Goal: Use online tool/utility: Utilize a website feature to perform a specific function

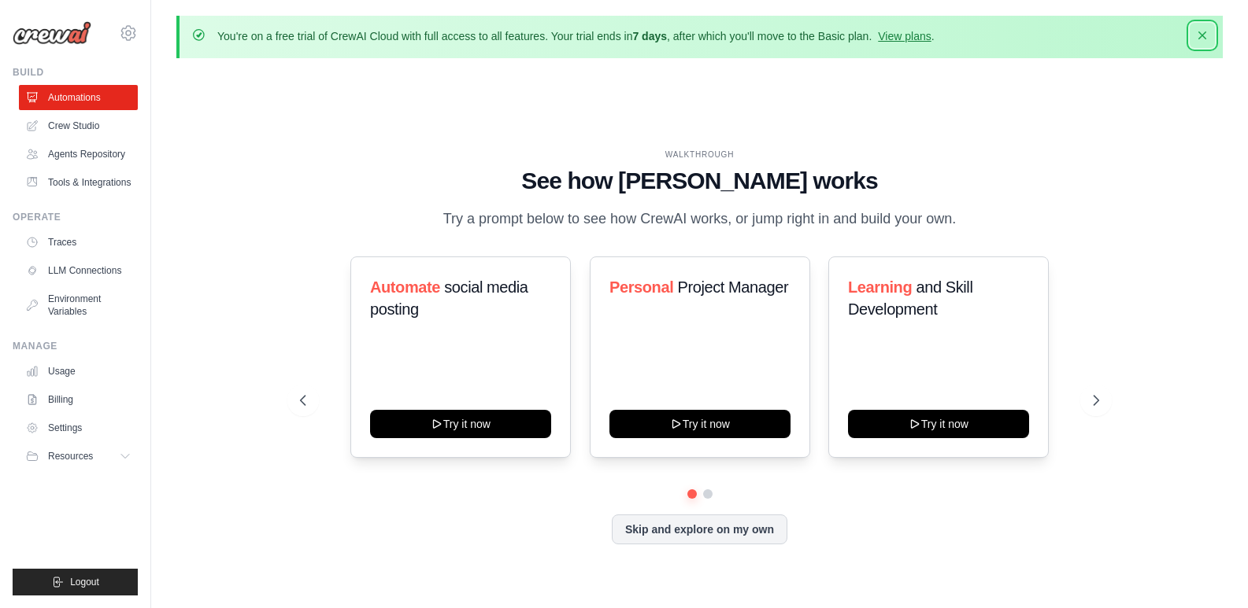
click at [1204, 37] on icon "button" at bounding box center [1202, 35] width 8 height 8
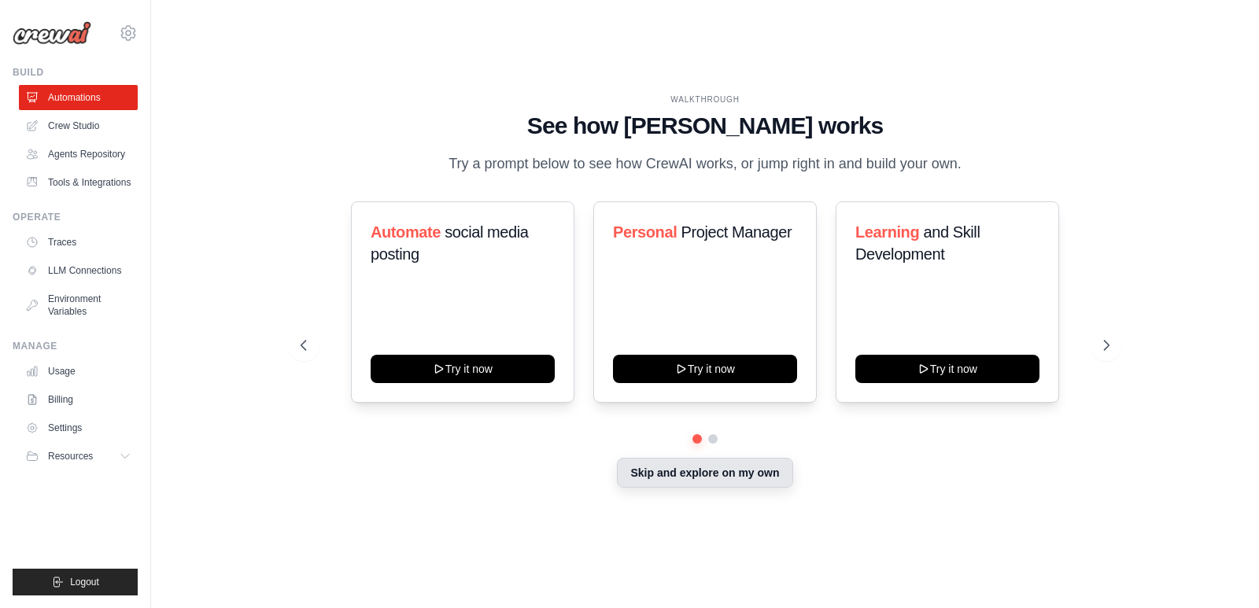
click at [767, 479] on button "Skip and explore on my own" at bounding box center [705, 473] width 176 height 30
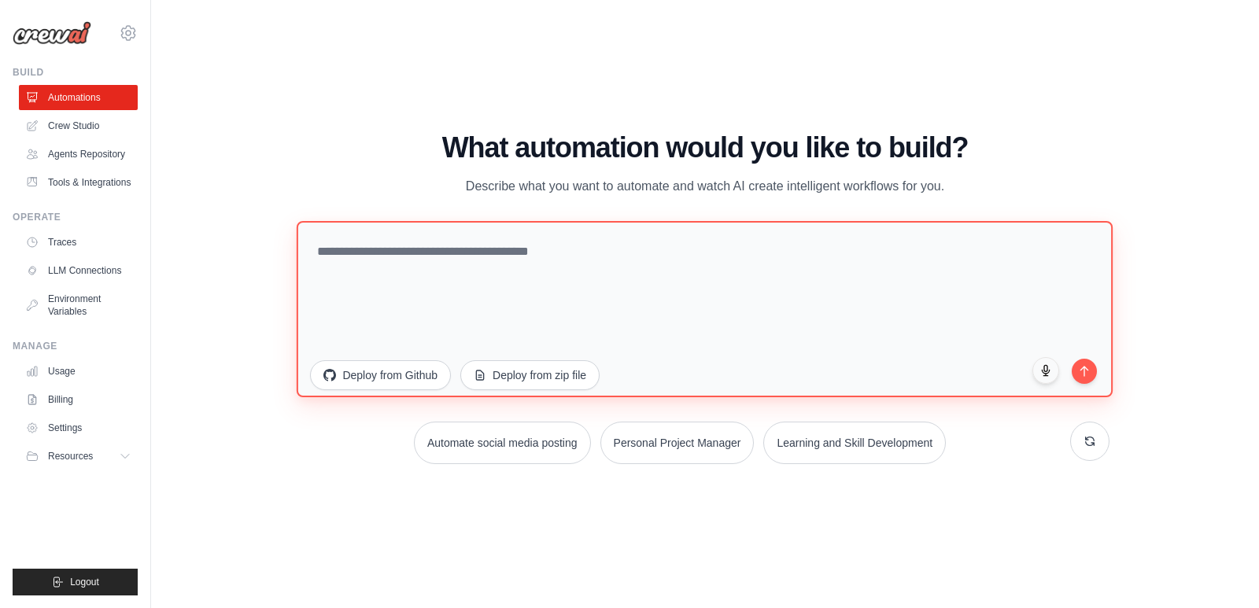
click at [579, 279] on textarea at bounding box center [705, 308] width 816 height 176
paste textarea "**********"
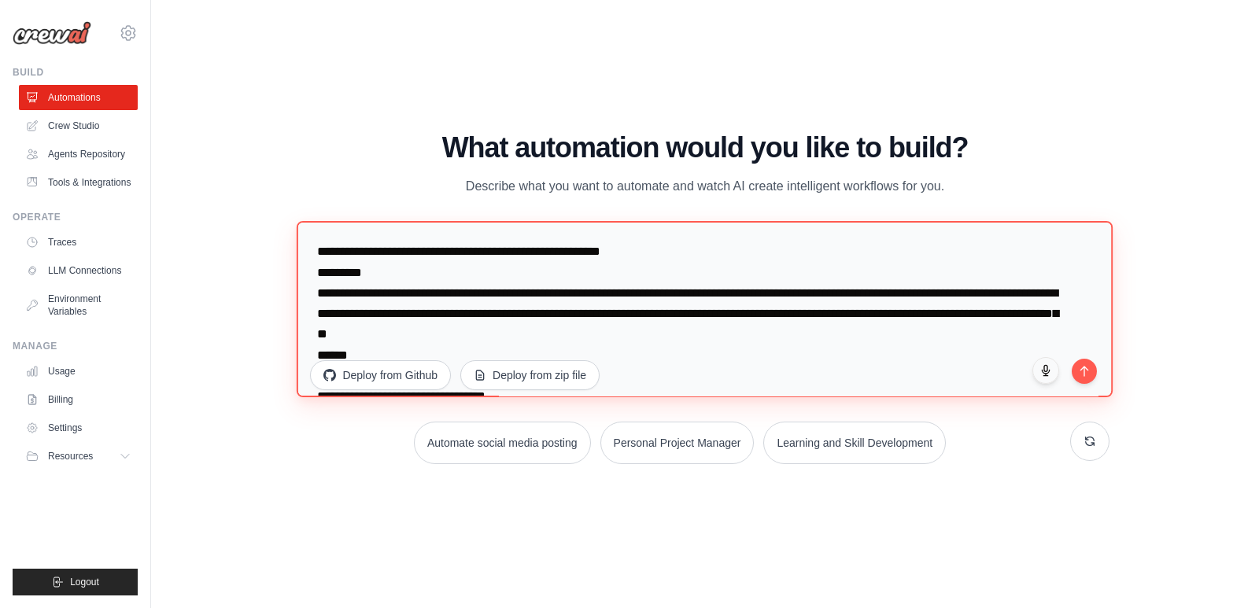
scroll to position [6638, 0]
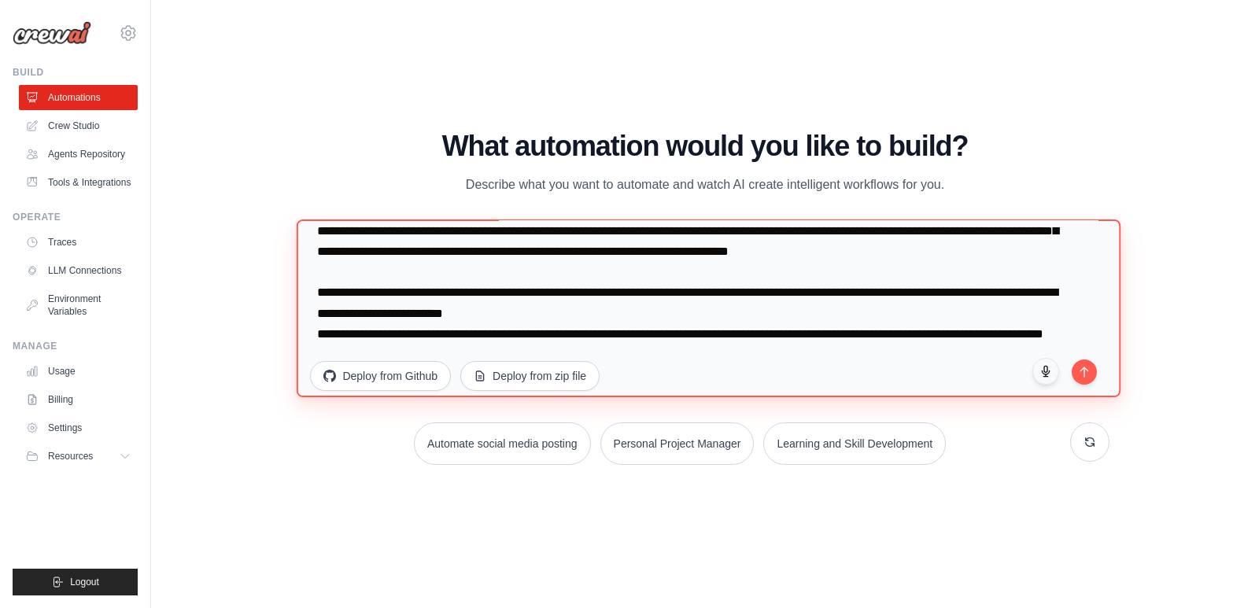
click at [976, 305] on textarea at bounding box center [709, 309] width 825 height 178
drag, startPoint x: 976, startPoint y: 305, endPoint x: 1041, endPoint y: 304, distance: 64.6
click at [1041, 304] on textarea at bounding box center [709, 309] width 825 height 178
type textarea "**********"
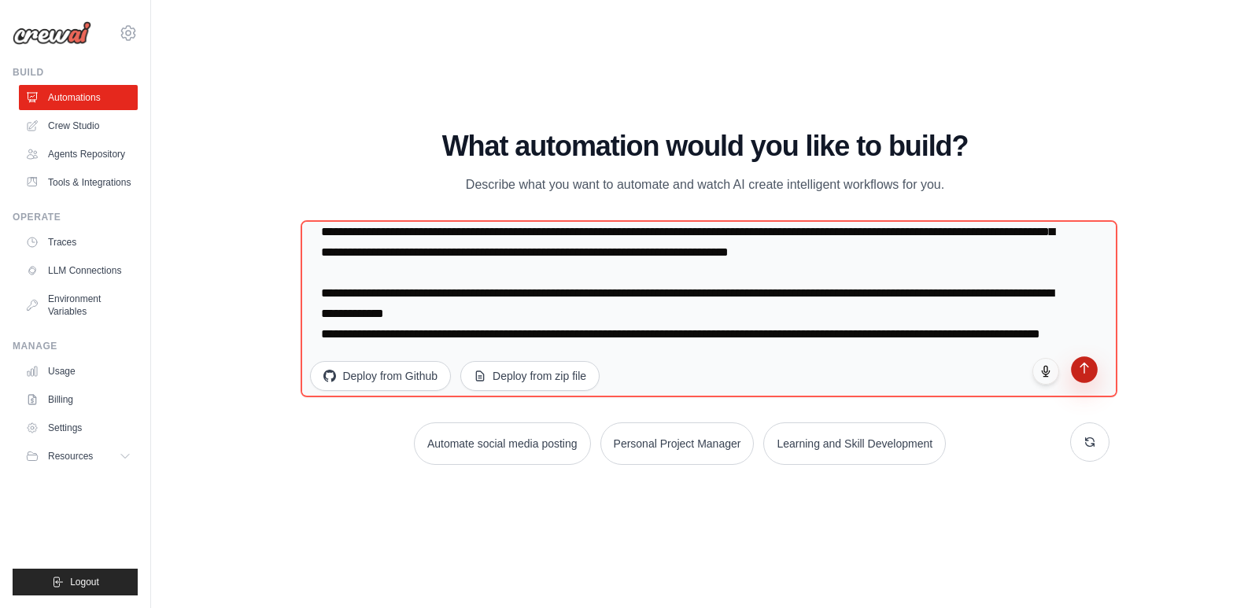
click at [1081, 372] on icon "submit" at bounding box center [1084, 367] width 13 height 13
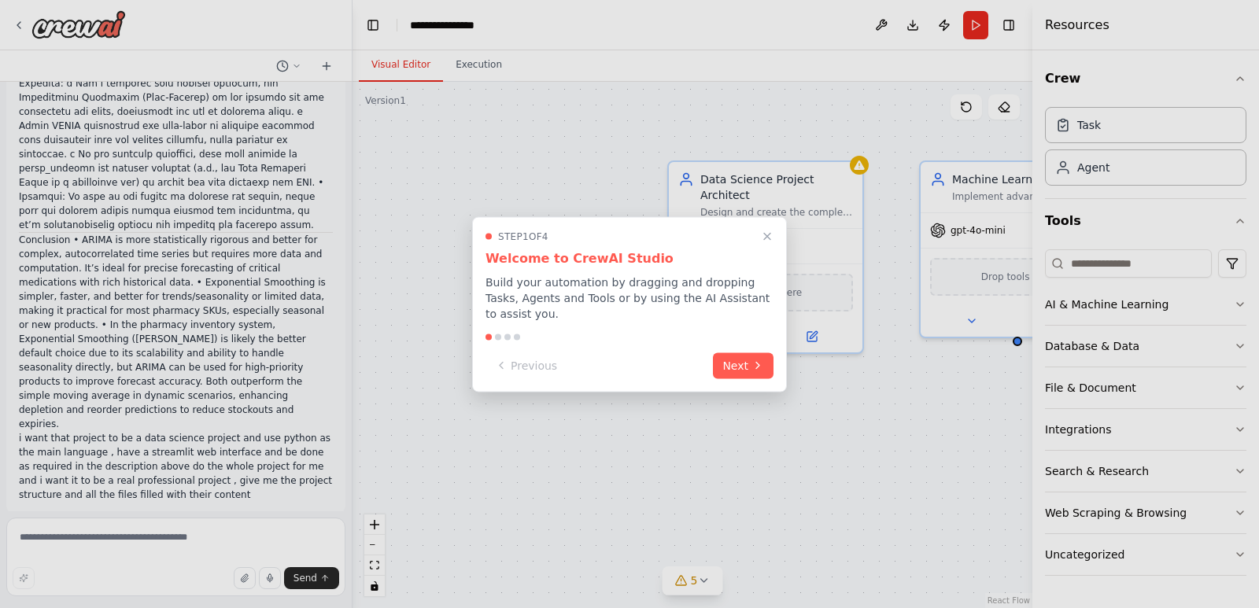
scroll to position [4959, 0]
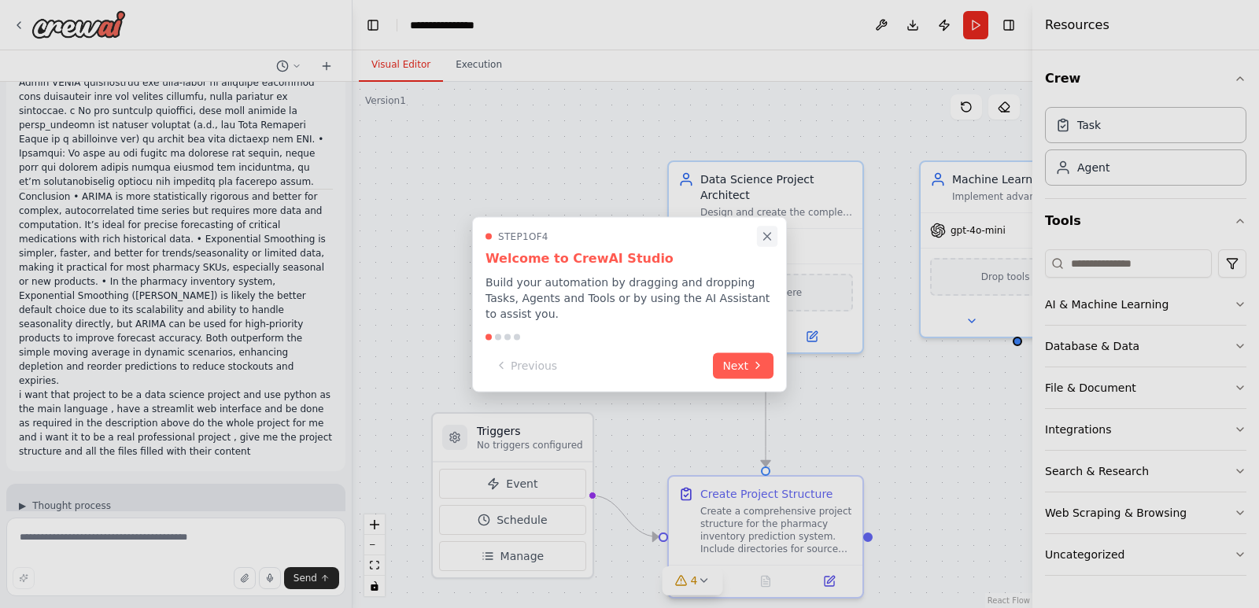
click at [766, 240] on icon "Close walkthrough" at bounding box center [767, 236] width 7 height 7
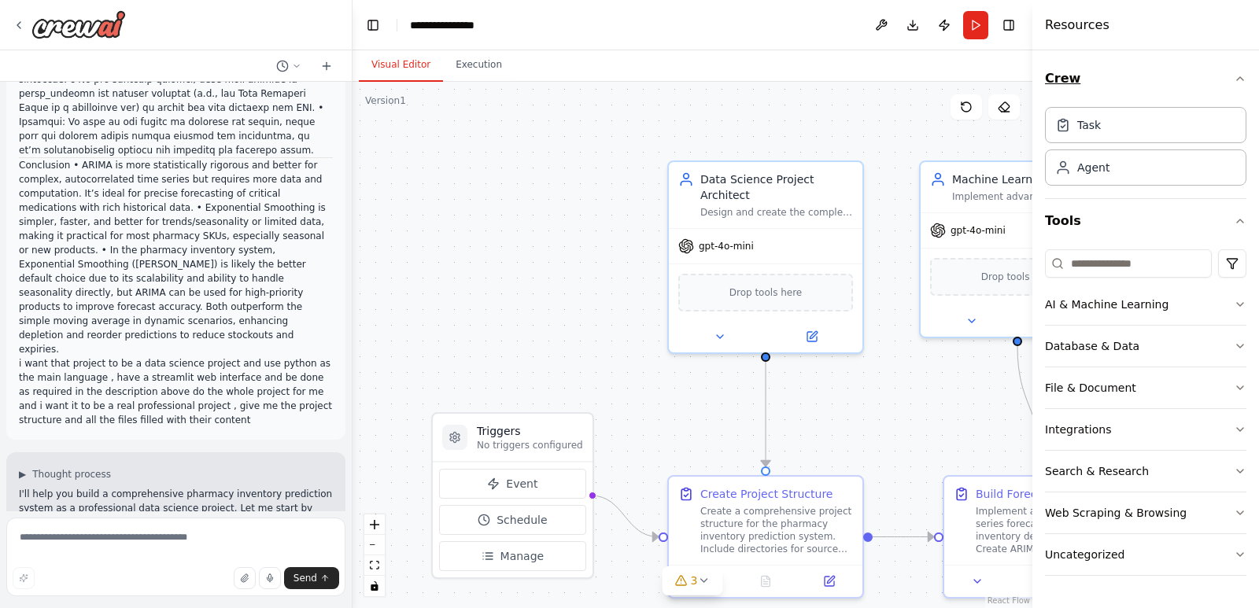
scroll to position [5022, 0]
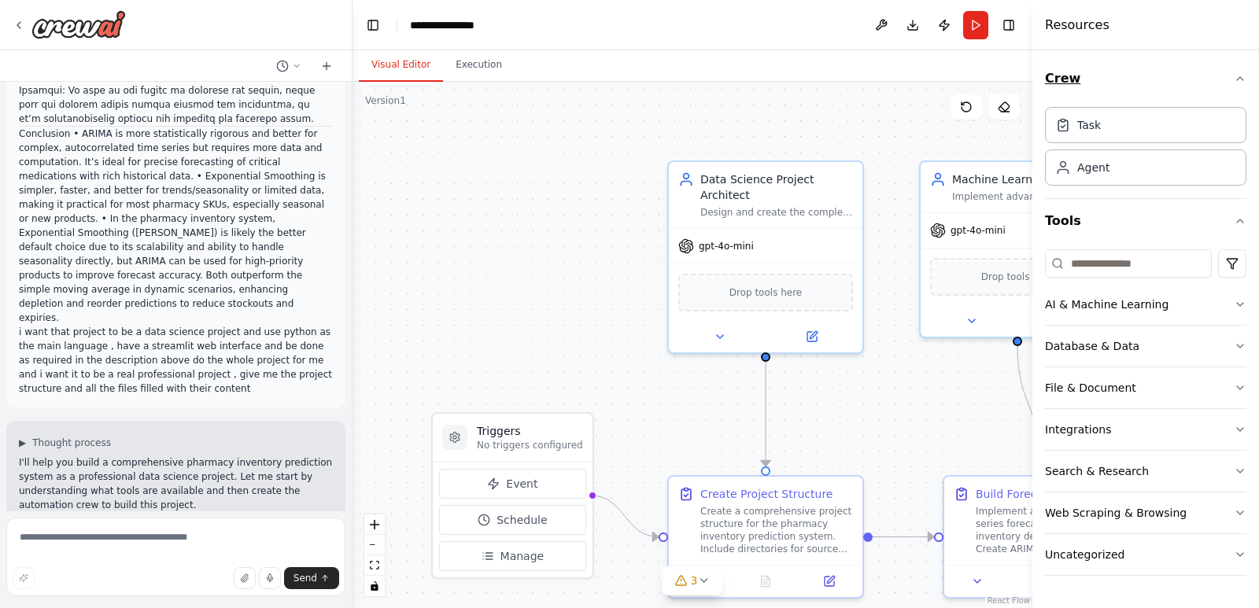
click at [1237, 78] on icon "button" at bounding box center [1240, 78] width 13 height 13
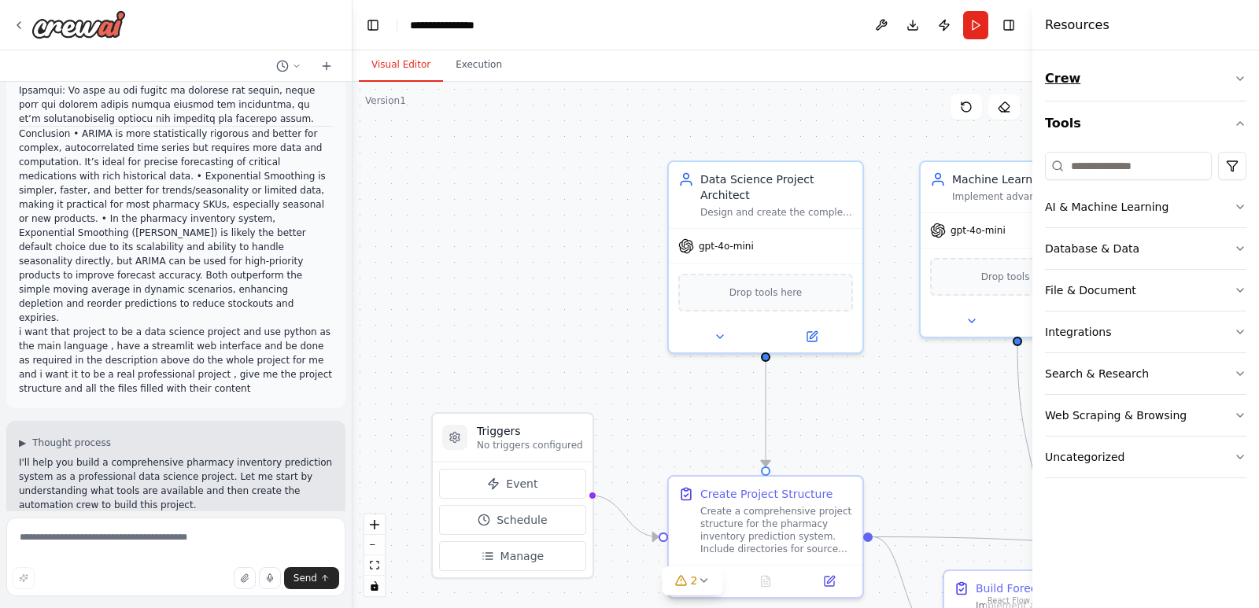
click at [1237, 78] on icon "button" at bounding box center [1240, 78] width 13 height 13
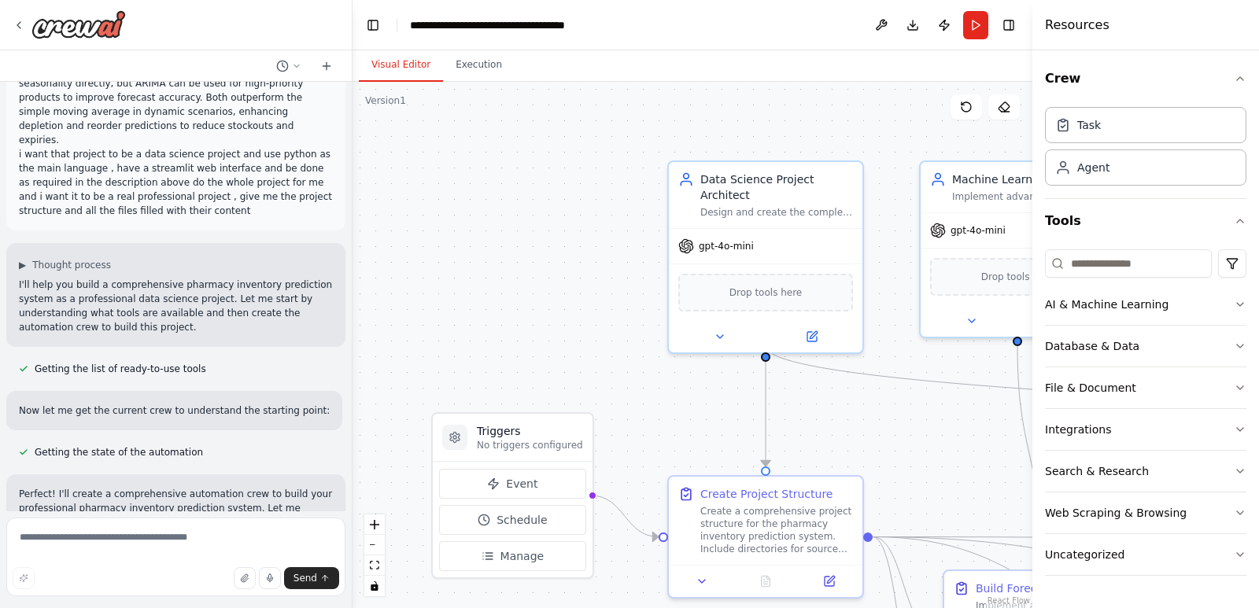
scroll to position [5232, 0]
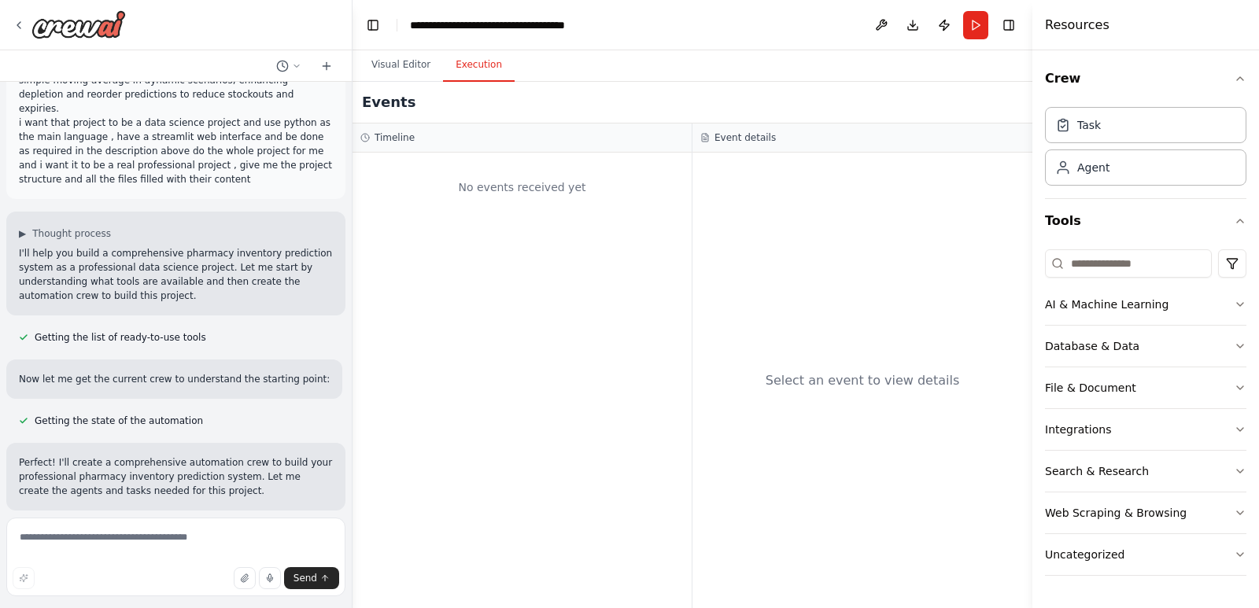
click at [473, 70] on button "Execution" at bounding box center [479, 65] width 72 height 33
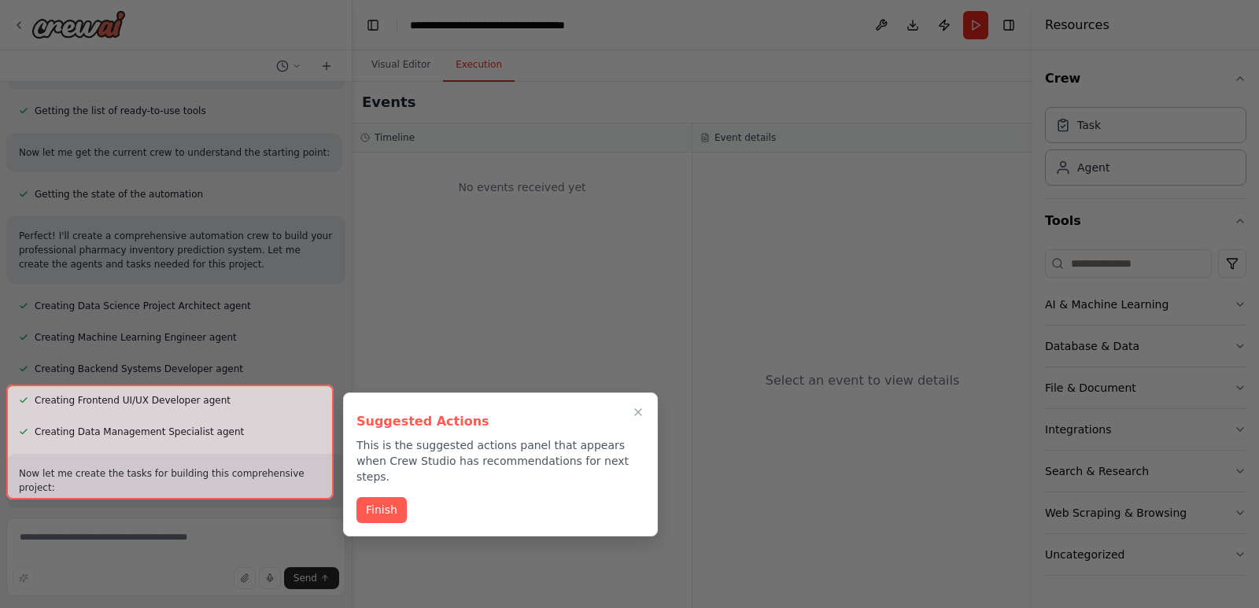
scroll to position [5473, 0]
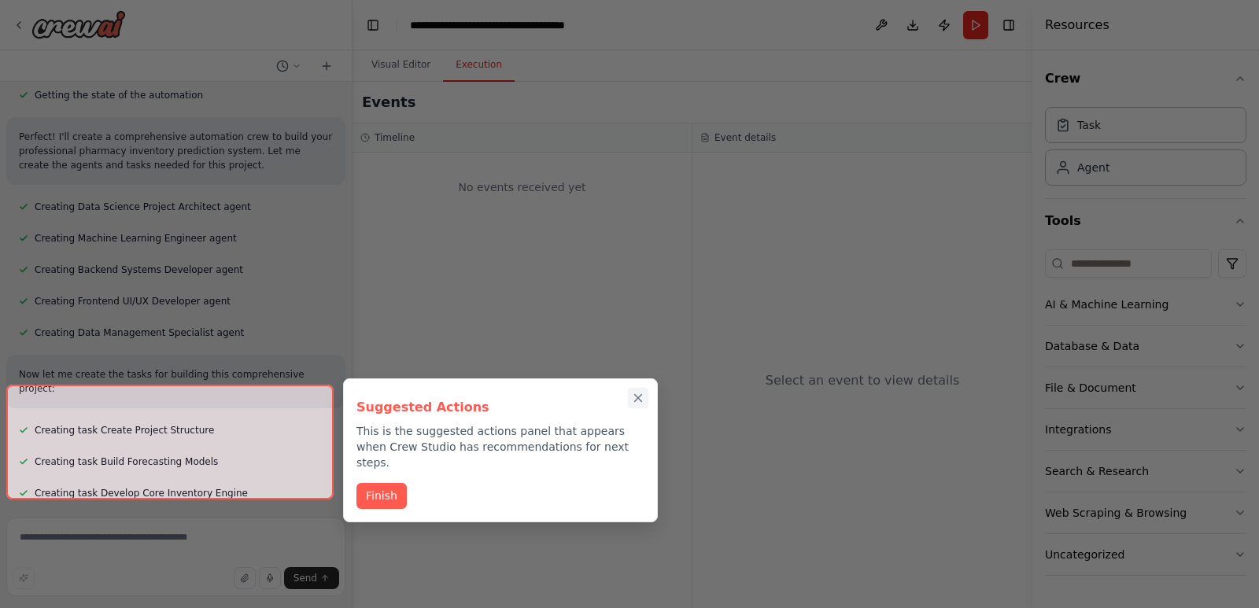
click at [638, 396] on div "Suggested Actions This is the suggested actions panel that appears when Crew St…" at bounding box center [500, 451] width 315 height 144
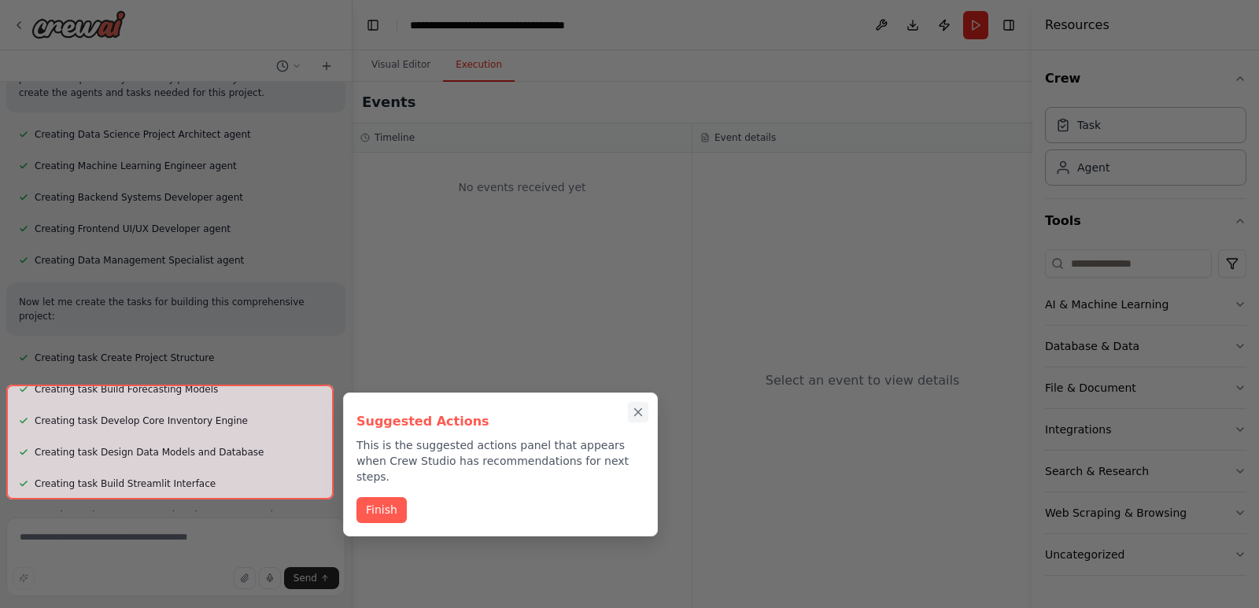
click at [637, 409] on icon "Close walkthrough" at bounding box center [638, 412] width 7 height 7
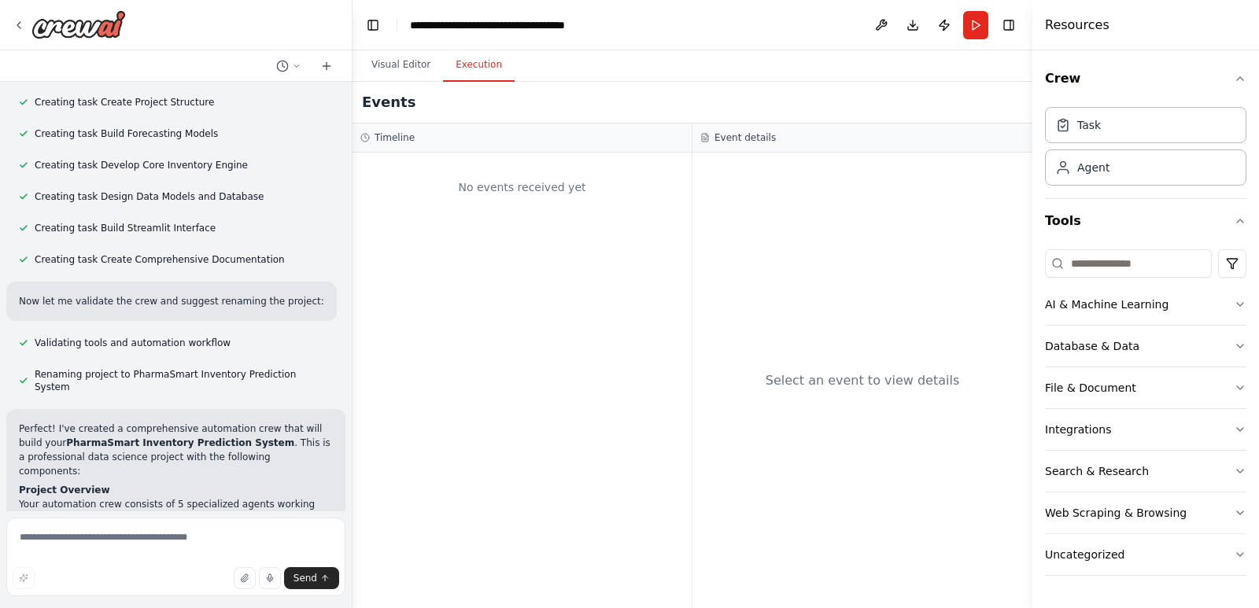
scroll to position [5901, 0]
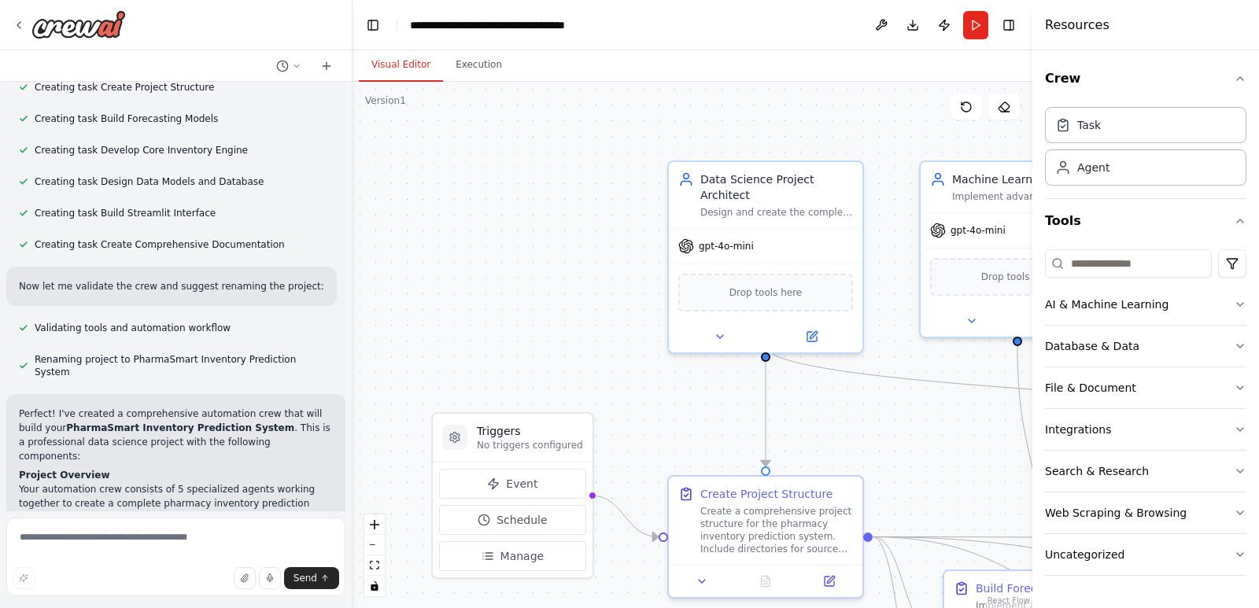
click at [405, 69] on button "Visual Editor" at bounding box center [401, 65] width 84 height 33
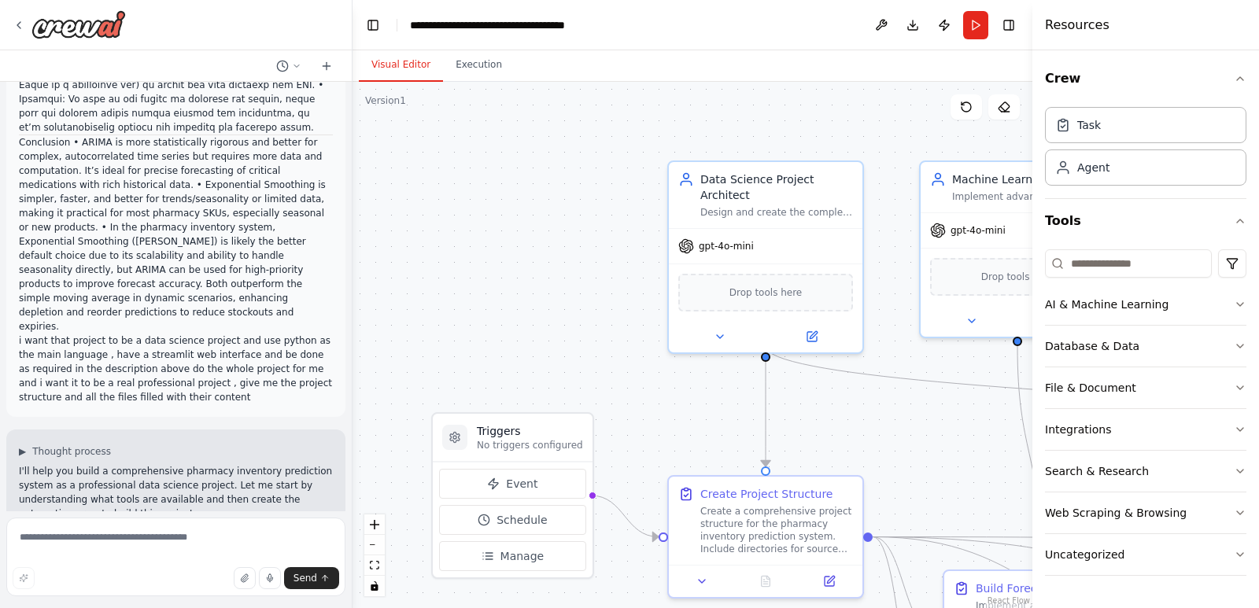
scroll to position [4896, 0]
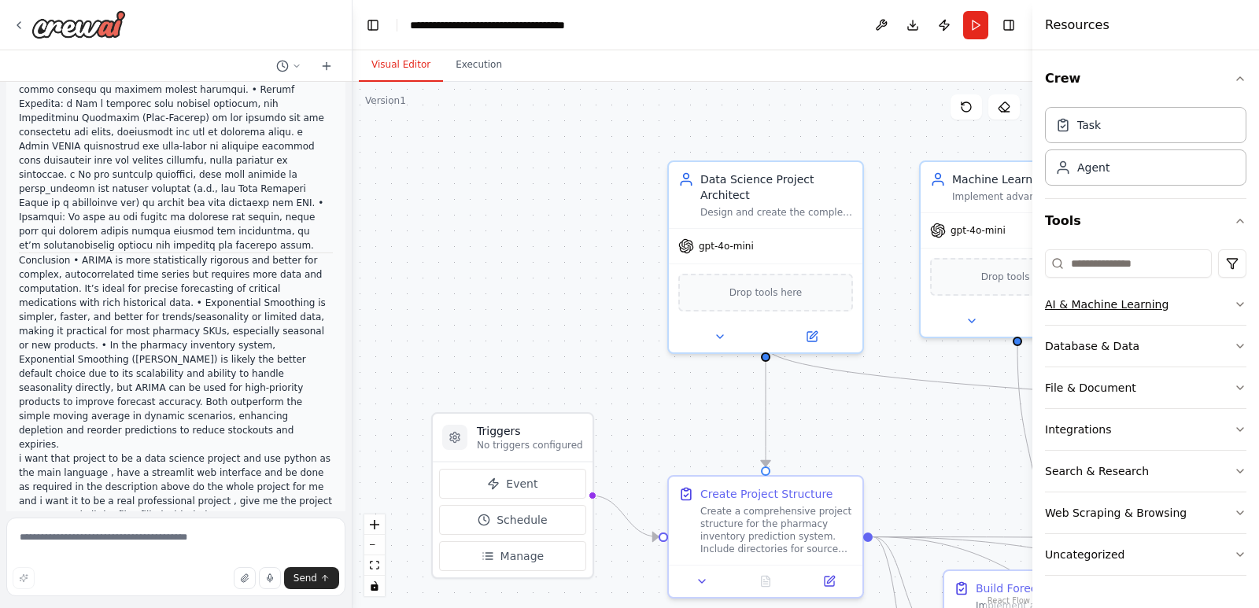
click at [1237, 302] on icon "button" at bounding box center [1240, 304] width 13 height 13
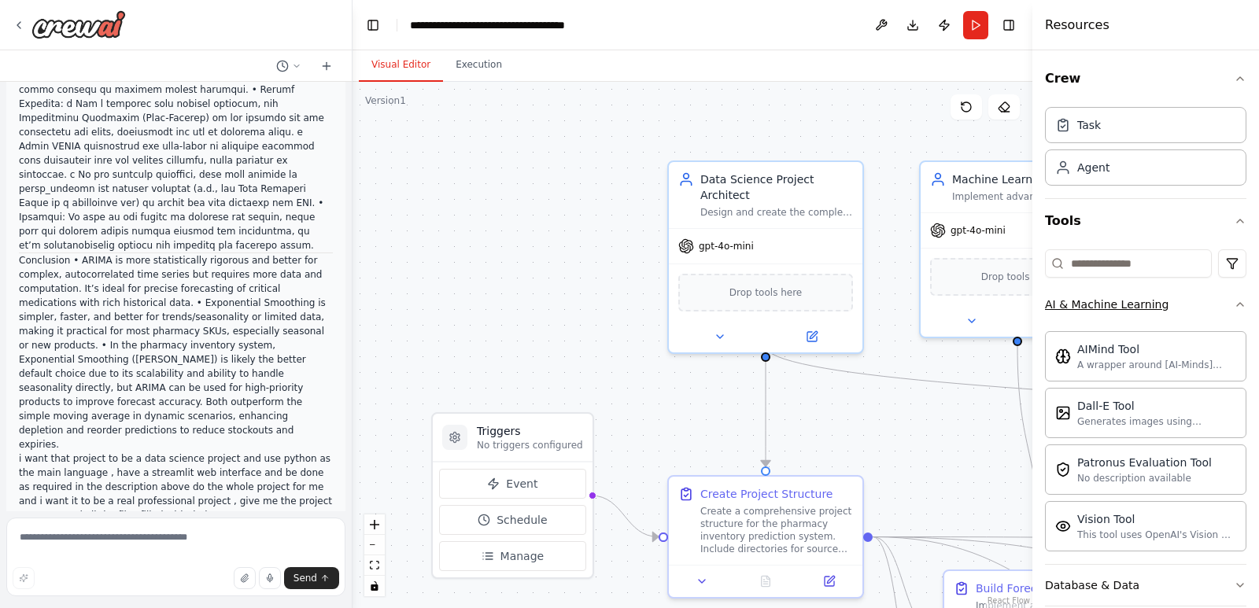
click at [1237, 302] on div "Crew Task Agent Tools AI & Machine Learning AIMind Tool A wrapper around [AI-Mi…" at bounding box center [1146, 329] width 227 height 558
click at [1234, 303] on icon "button" at bounding box center [1240, 304] width 13 height 13
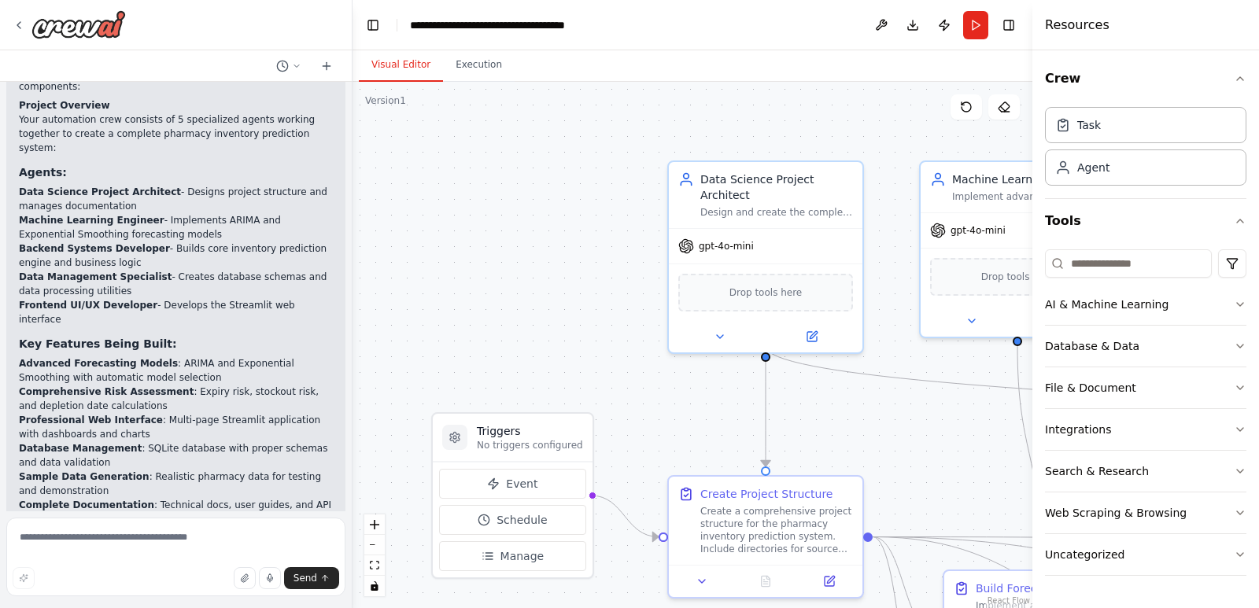
scroll to position [6346, 0]
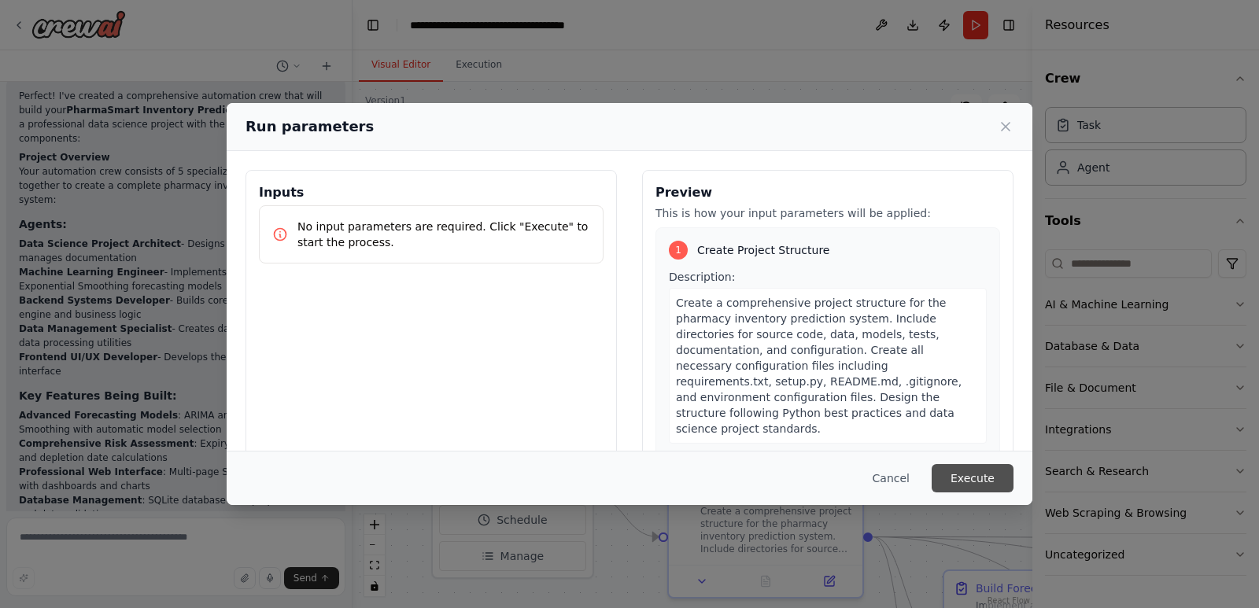
click at [986, 478] on button "Execute" at bounding box center [973, 478] width 82 height 28
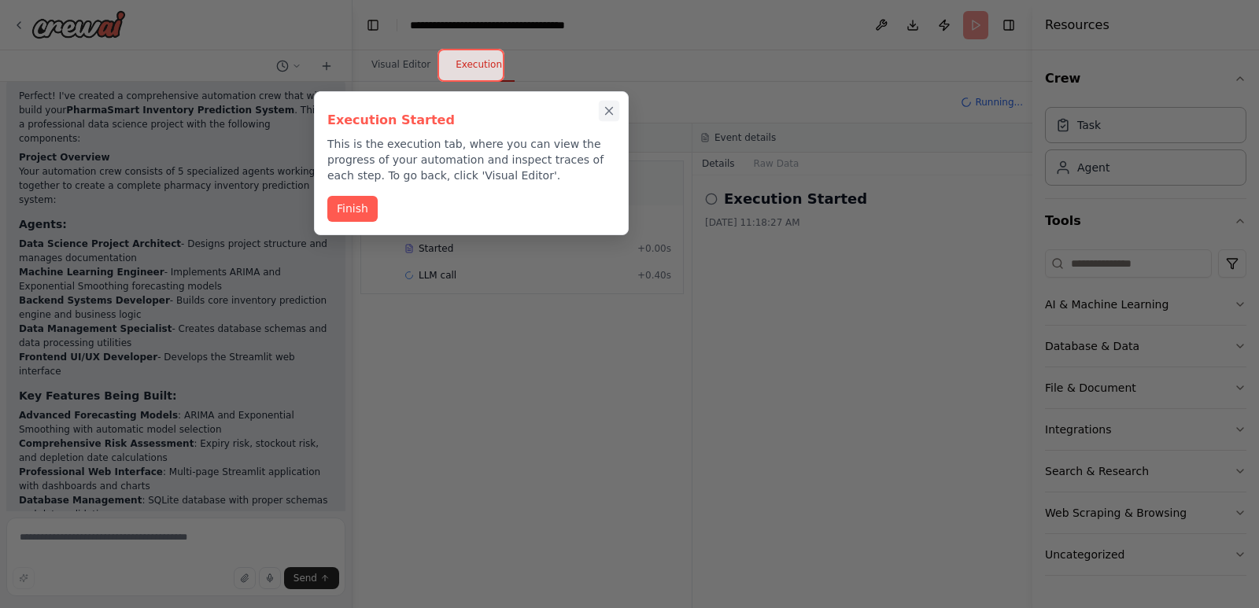
click at [608, 113] on icon "Close walkthrough" at bounding box center [609, 111] width 7 height 7
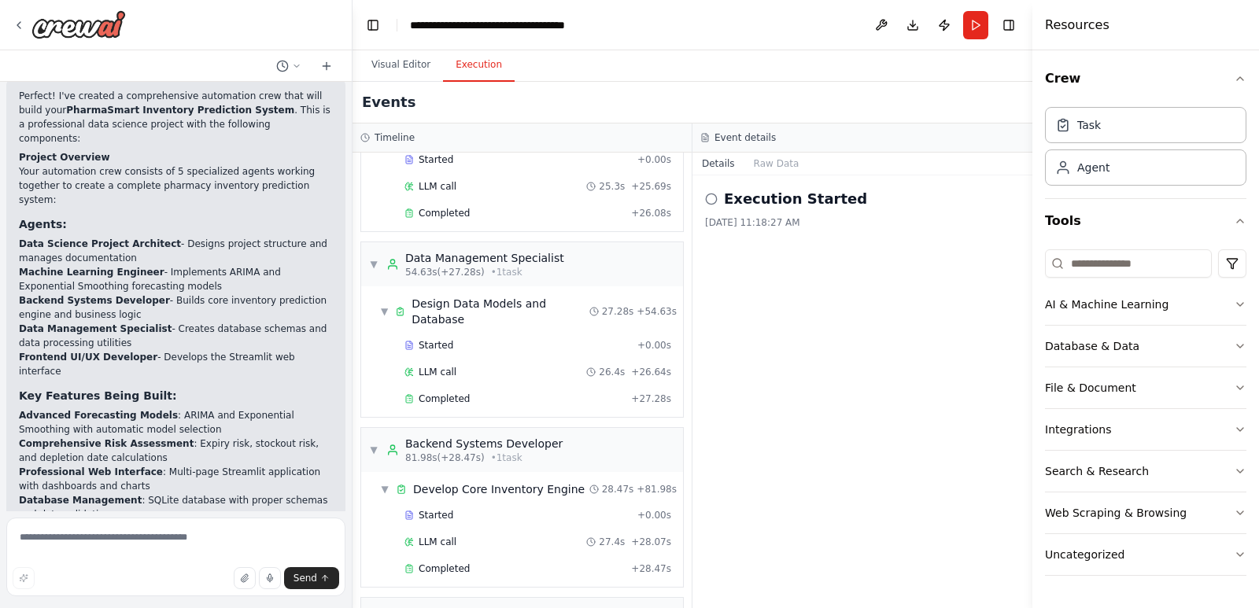
scroll to position [6346, 0]
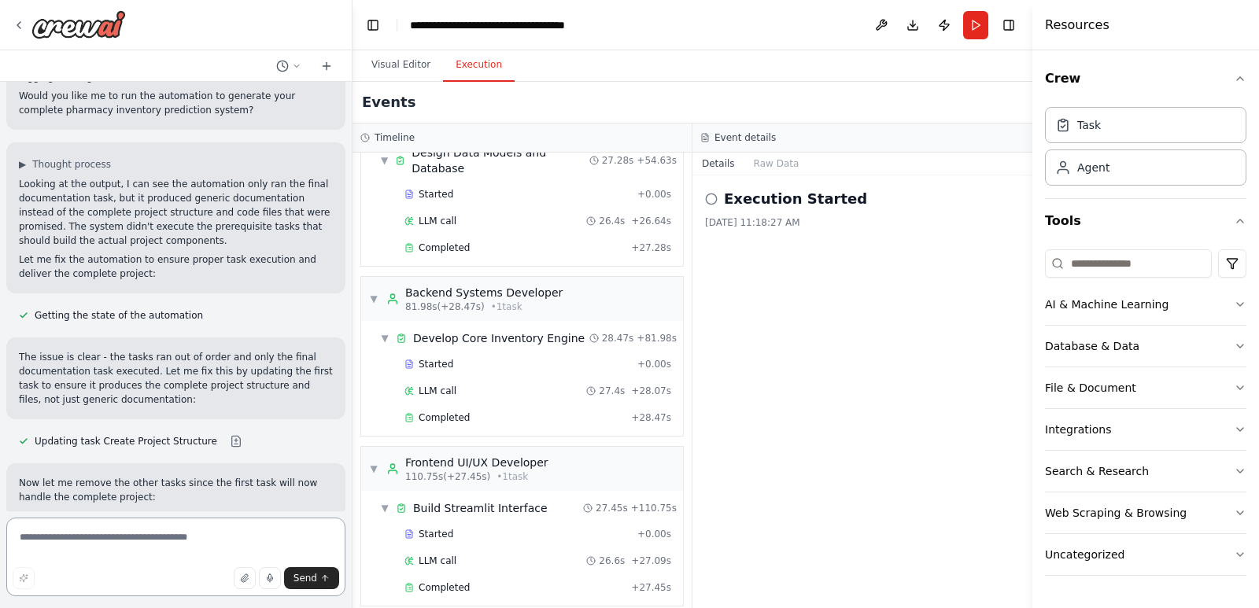
scroll to position [7225, 0]
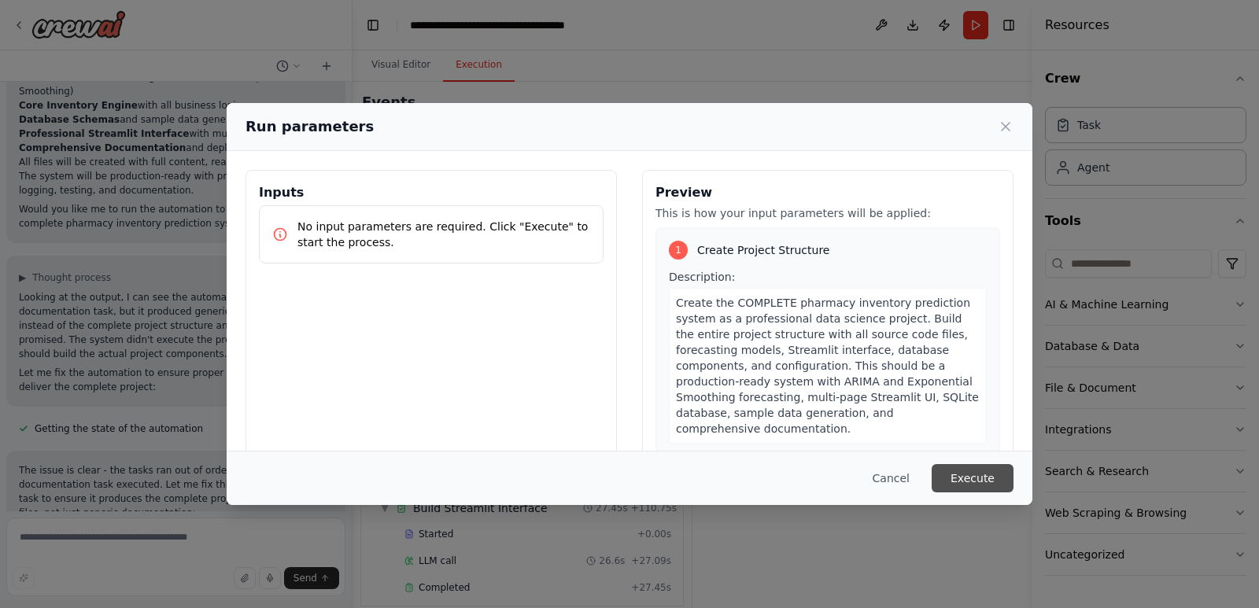
click at [986, 483] on button "Execute" at bounding box center [973, 478] width 82 height 28
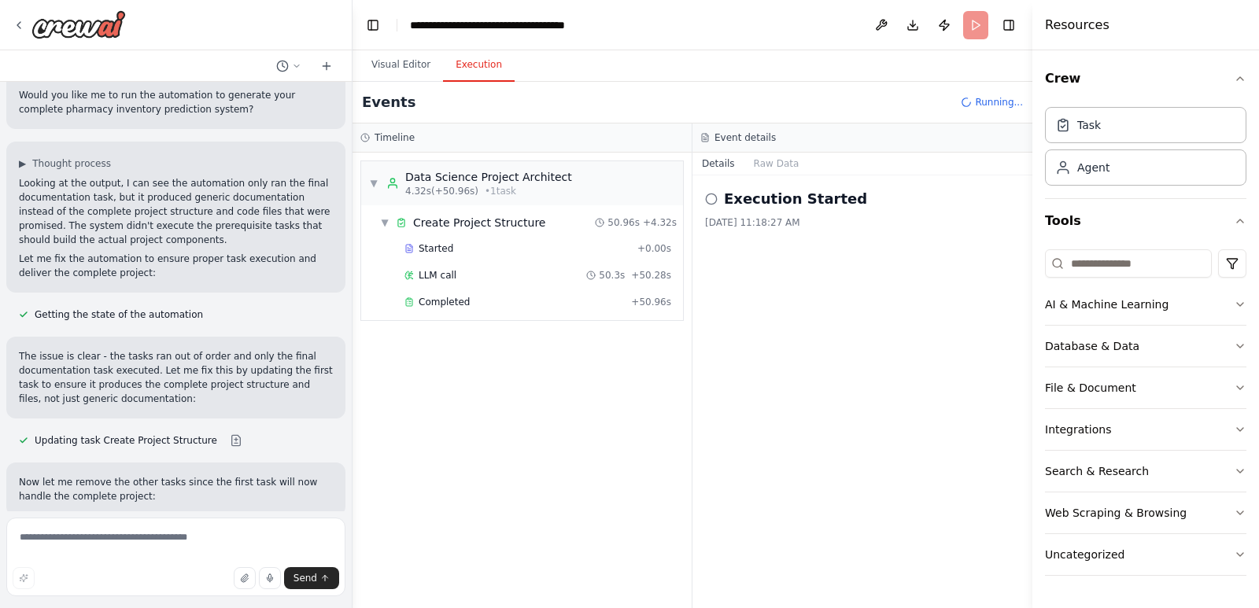
scroll to position [7225, 0]
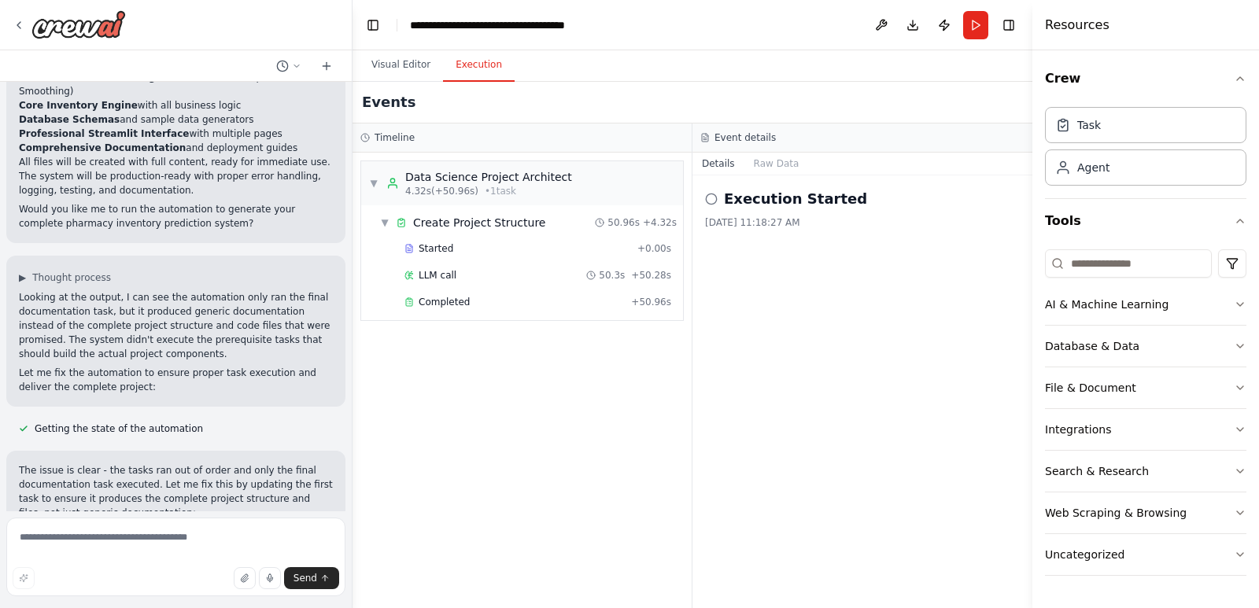
scroll to position [7159, 0]
